Goal: Transaction & Acquisition: Obtain resource

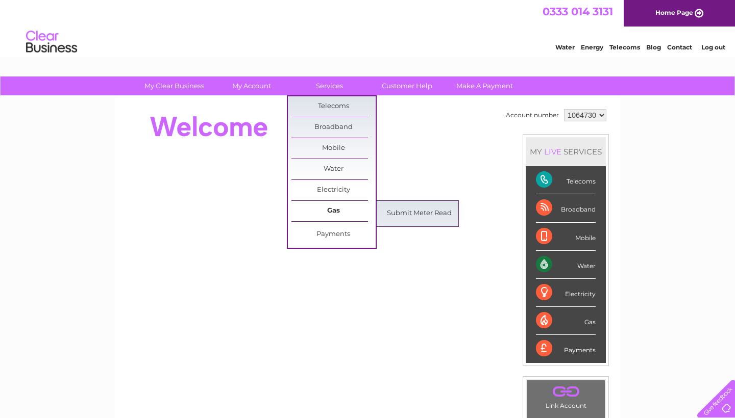
click at [335, 211] on link "Gas" at bounding box center [333, 211] width 84 height 20
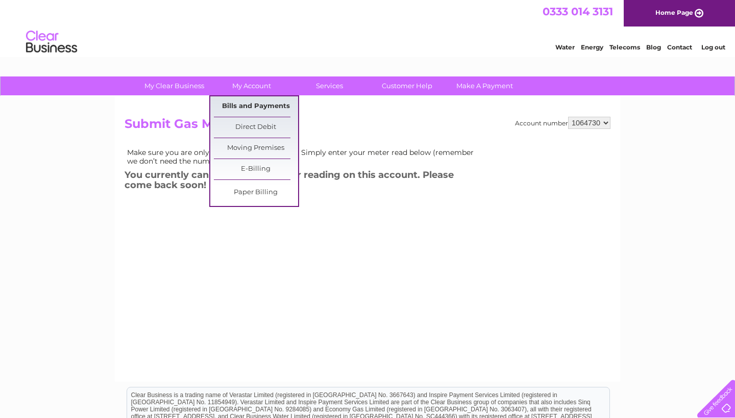
click at [275, 104] on link "Bills and Payments" at bounding box center [256, 106] width 84 height 20
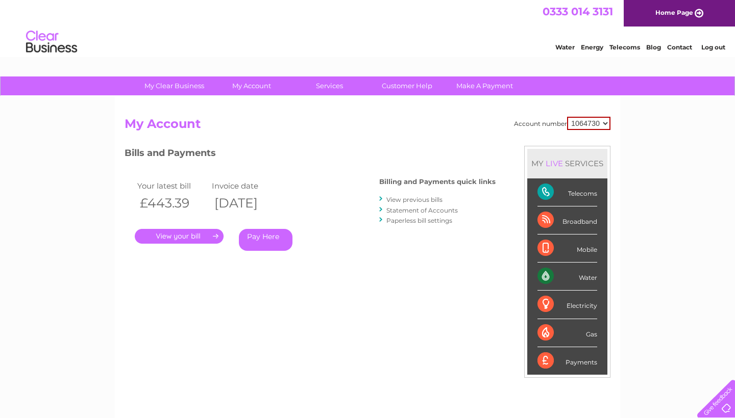
click at [197, 237] on link "." at bounding box center [179, 236] width 89 height 15
click at [594, 329] on div "Gas" at bounding box center [567, 333] width 60 height 28
click at [542, 332] on div "Gas" at bounding box center [567, 333] width 60 height 28
click at [198, 234] on link "." at bounding box center [179, 236] width 89 height 15
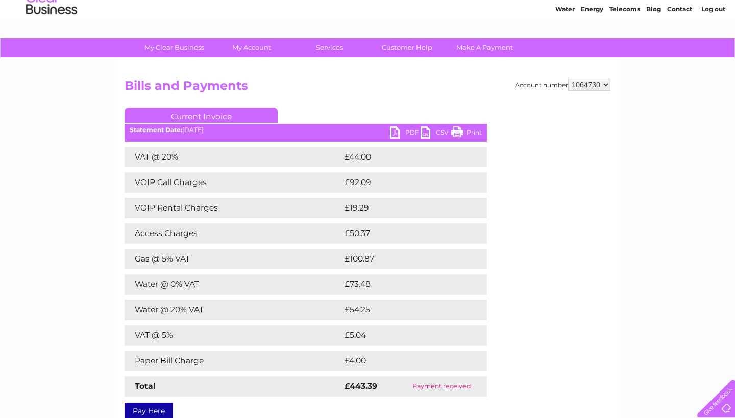
scroll to position [35, 0]
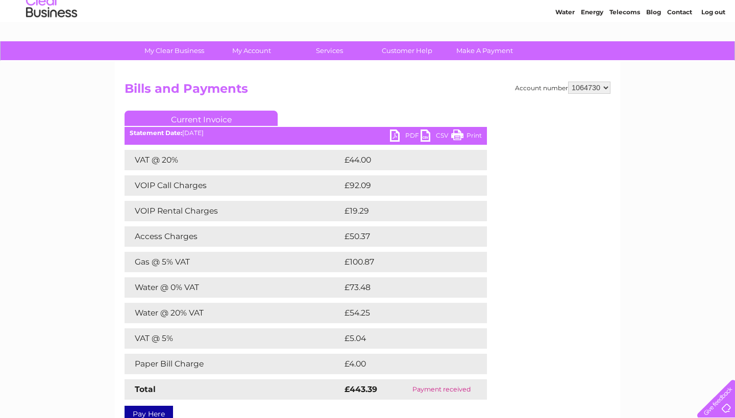
click at [409, 133] on link "PDF" at bounding box center [405, 137] width 31 height 15
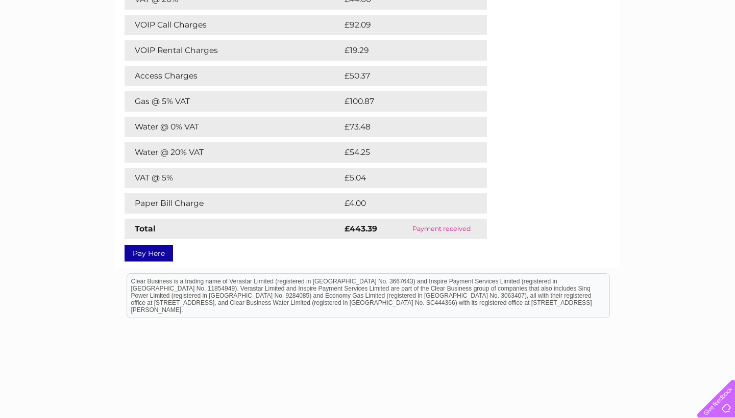
scroll to position [33, 0]
